Goal: Task Accomplishment & Management: Complete application form

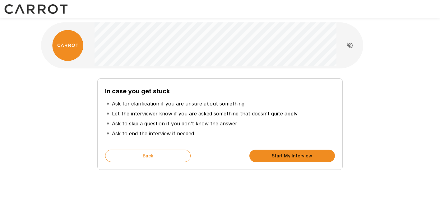
scroll to position [3, 0]
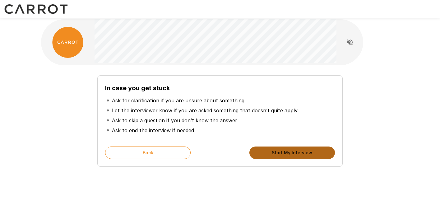
click at [279, 151] on button "Start My Interview" at bounding box center [293, 153] width 86 height 12
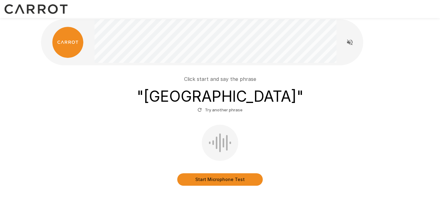
click at [201, 180] on button "Start Microphone Test" at bounding box center [220, 179] width 86 height 12
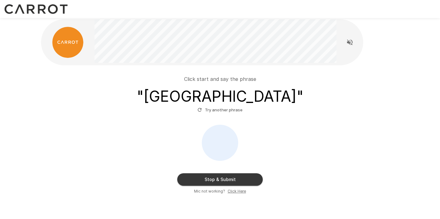
click at [201, 180] on button "Stop & Submit" at bounding box center [220, 179] width 86 height 12
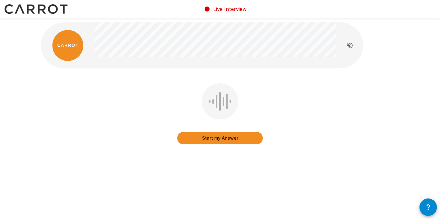
click at [216, 141] on button "Start my Answer" at bounding box center [220, 138] width 86 height 12
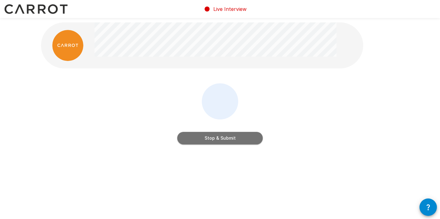
click at [216, 141] on button "Stop & Submit" at bounding box center [220, 138] width 86 height 12
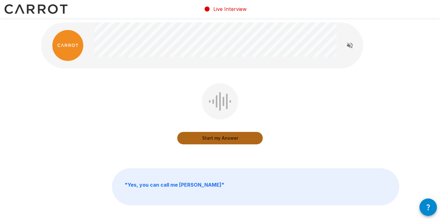
click at [217, 141] on button "Start my Answer" at bounding box center [220, 138] width 86 height 12
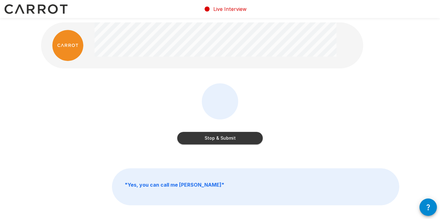
click at [217, 141] on button "Stop & Submit" at bounding box center [220, 138] width 86 height 12
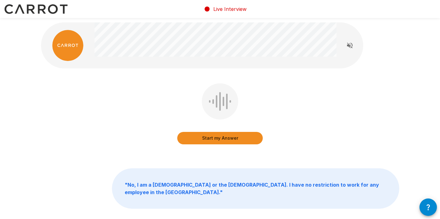
click at [218, 138] on button "Start my Answer" at bounding box center [220, 138] width 86 height 12
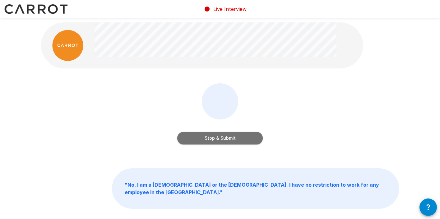
click at [218, 138] on button "Stop & Submit" at bounding box center [220, 138] width 86 height 12
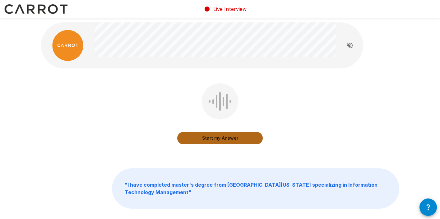
click at [218, 138] on button "Start my Answer" at bounding box center [220, 138] width 86 height 12
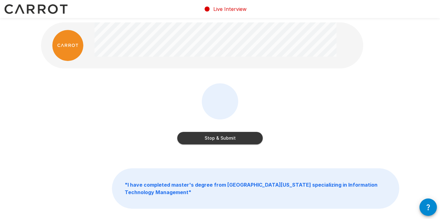
click at [218, 138] on button "Stop & Submit" at bounding box center [220, 138] width 86 height 12
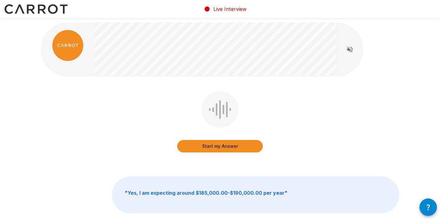
click at [216, 145] on button "Start my Answer" at bounding box center [220, 146] width 86 height 12
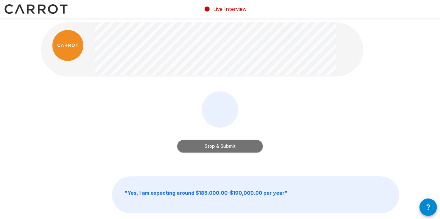
click at [216, 145] on button "Stop & Submit" at bounding box center [220, 146] width 86 height 12
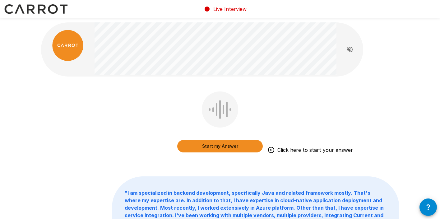
click at [216, 148] on button "Start my Answer" at bounding box center [220, 146] width 86 height 12
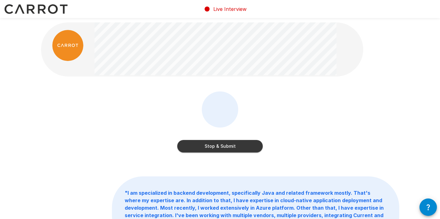
click at [216, 148] on button "Stop & Submit" at bounding box center [220, 146] width 86 height 12
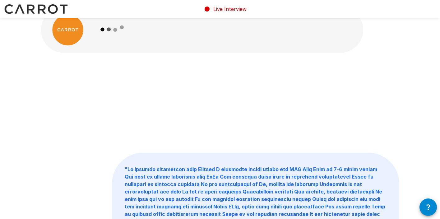
scroll to position [18, 0]
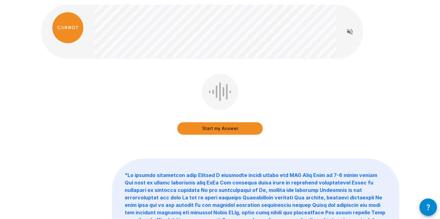
click at [219, 131] on button "Start my Answer" at bounding box center [220, 128] width 86 height 12
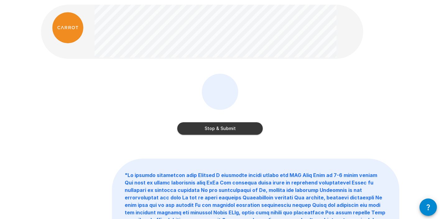
click at [219, 131] on button "Stop & Submit" at bounding box center [220, 128] width 86 height 12
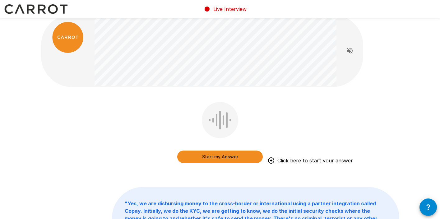
scroll to position [9, 0]
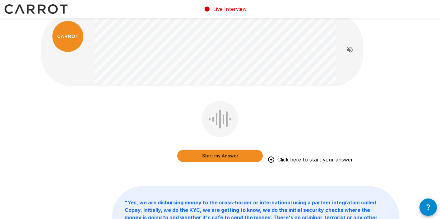
click at [193, 154] on button "Start my Answer" at bounding box center [220, 156] width 86 height 12
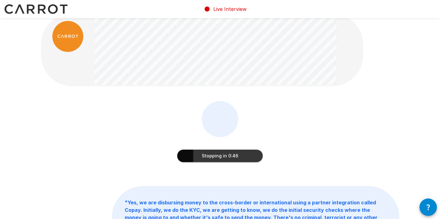
click at [204, 158] on button "Stopping in 0:46" at bounding box center [220, 156] width 86 height 12
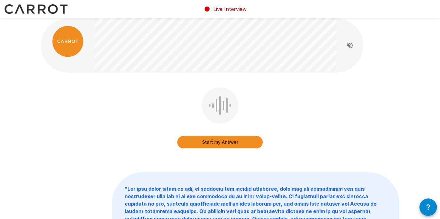
scroll to position [0, 0]
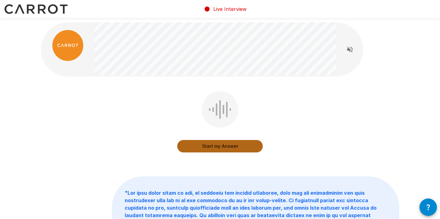
click at [199, 145] on button "Start my Answer" at bounding box center [220, 146] width 86 height 12
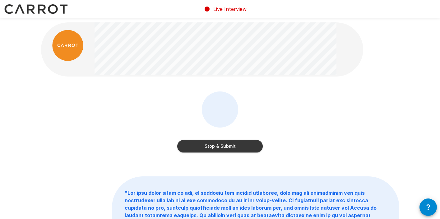
click at [225, 147] on button "Stop & Submit" at bounding box center [220, 146] width 86 height 12
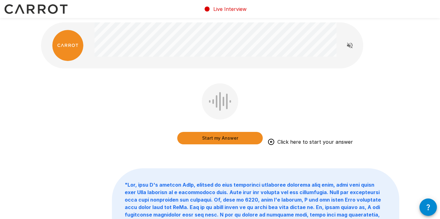
click at [208, 135] on button "Start my Answer" at bounding box center [220, 138] width 86 height 12
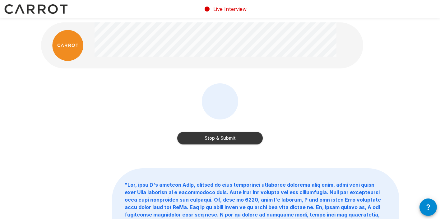
click at [216, 137] on button "Stop & Submit" at bounding box center [220, 138] width 86 height 12
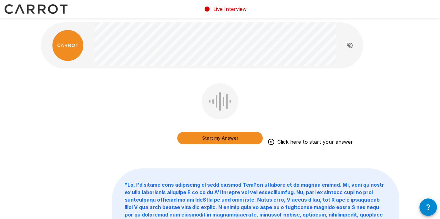
click at [207, 135] on button "Start my Answer" at bounding box center [220, 138] width 86 height 12
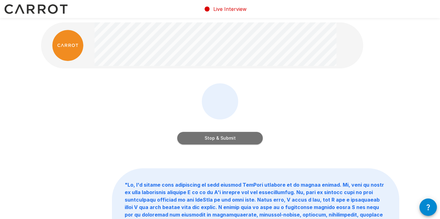
click at [208, 136] on button "Stop & Submit" at bounding box center [220, 138] width 86 height 12
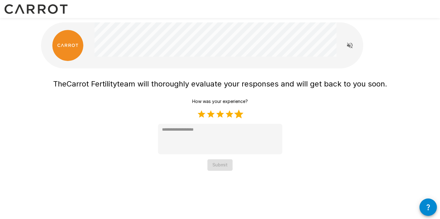
click at [240, 116] on label "5 Stars" at bounding box center [238, 114] width 9 height 9
type textarea "*"
click at [225, 167] on button "Submit" at bounding box center [220, 165] width 25 height 12
